Goal: Contribute content

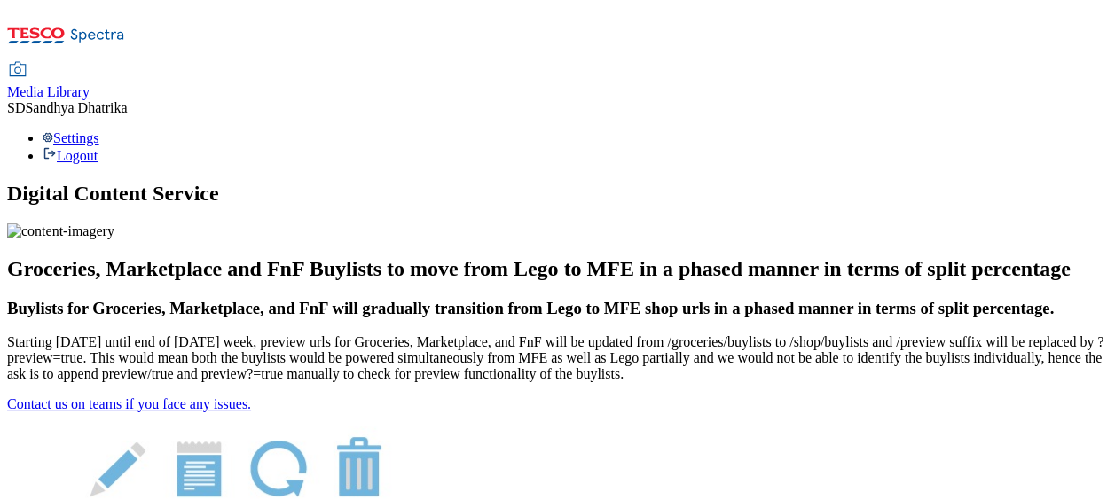
click at [90, 84] on span "Media Library" at bounding box center [48, 91] width 83 height 15
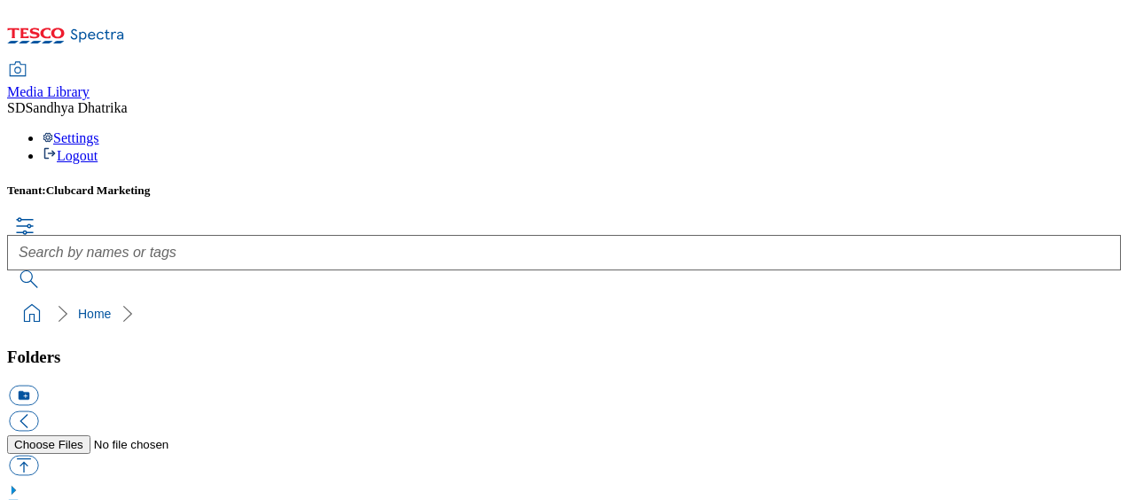
click at [1121, 184] on div "Tenant: Clubcard Marketing Home" at bounding box center [564, 257] width 1114 height 147
drag, startPoint x: 1123, startPoint y: 123, endPoint x: 1117, endPoint y: 179, distance: 56.2
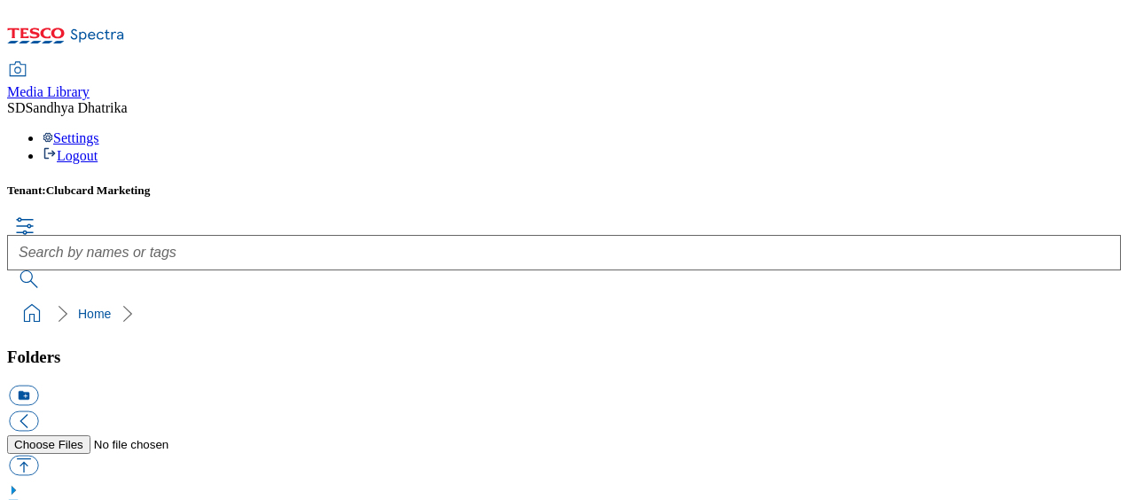
click at [951, 184] on div "Tenant: Clubcard Marketing" at bounding box center [564, 236] width 1114 height 105
click at [38, 455] on button "button" at bounding box center [23, 465] width 29 height 20
type input "C:\fakepath\Tesco Tickets TCs.docx"
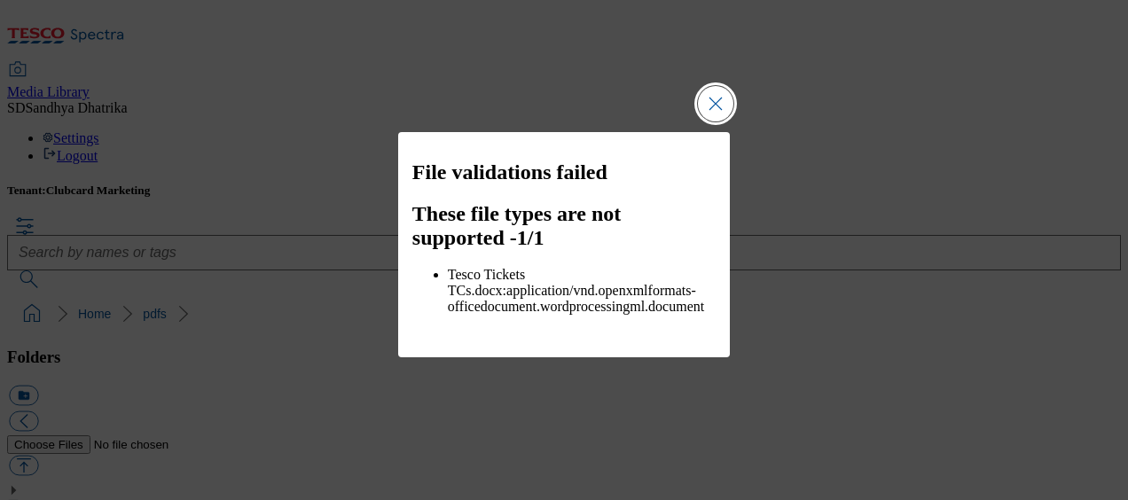
click at [709, 118] on button "Close Modal" at bounding box center [715, 103] width 35 height 35
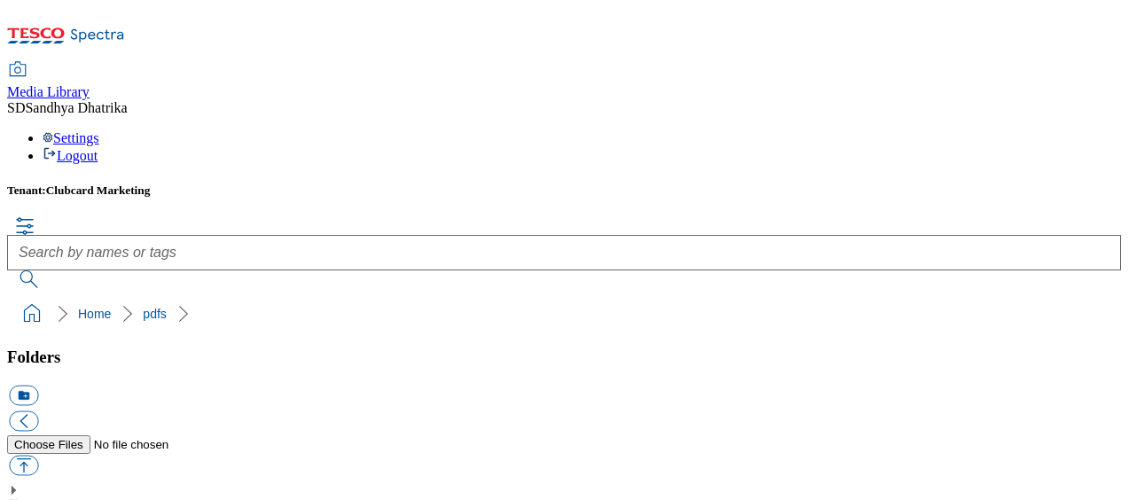
scroll to position [534, 0]
click at [38, 455] on button "button" at bounding box center [23, 465] width 29 height 20
type input "C:\fakepath\Tesco Tickets TCs.pdf"
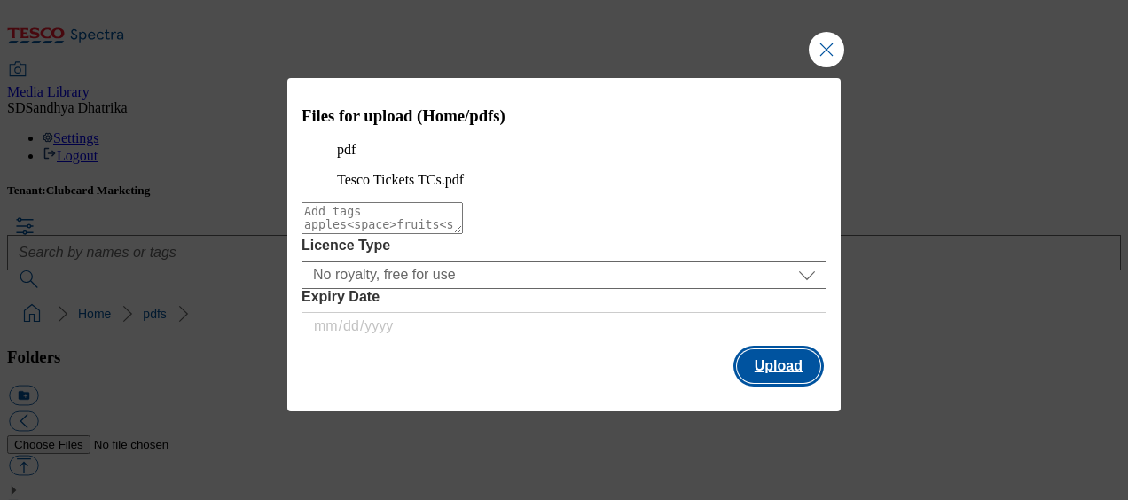
click at [779, 383] on button "Upload" at bounding box center [778, 367] width 83 height 34
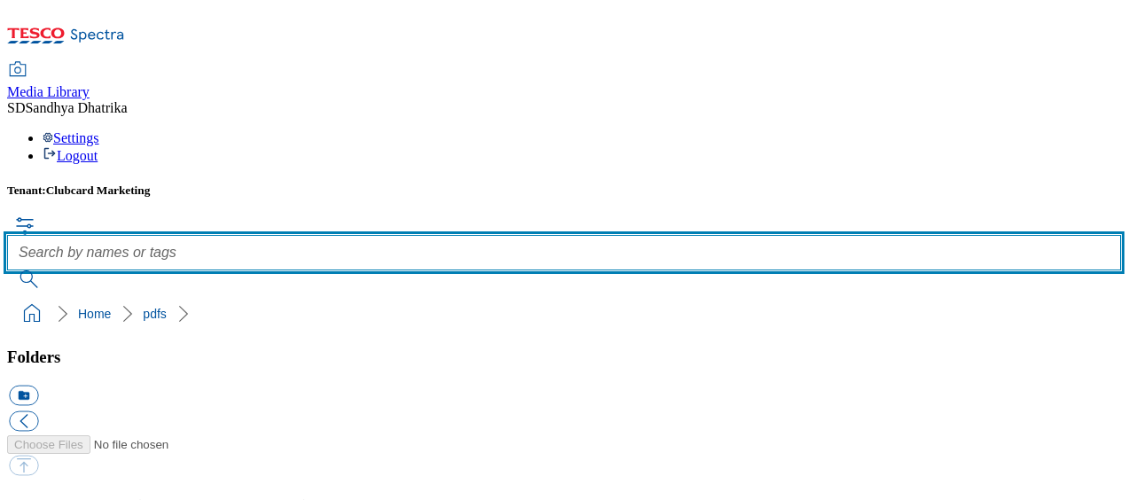
click at [616, 235] on input "text" at bounding box center [564, 252] width 1114 height 35
type input "Tesco Tickets"
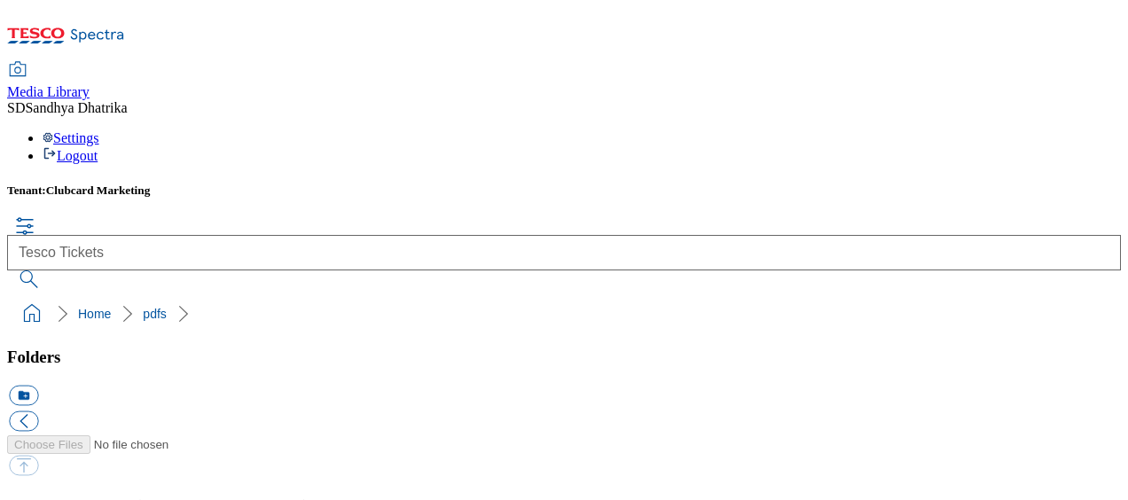
click at [53, 271] on button "submit" at bounding box center [30, 280] width 46 height 18
